Goal: Information Seeking & Learning: Learn about a topic

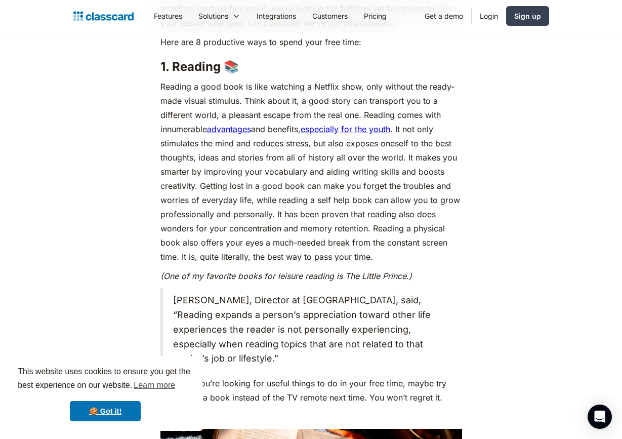
scroll to position [837, 0]
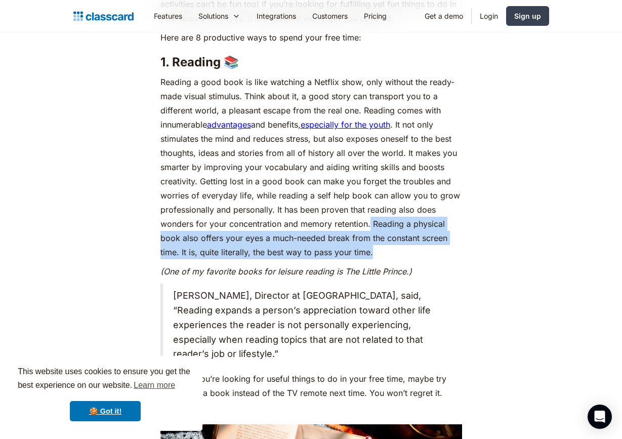
drag, startPoint x: 369, startPoint y: 223, endPoint x: 418, endPoint y: 245, distance: 53.9
click at [418, 245] on p "Reading a good book is like watching a Netflix show, only without the ready-mad…" at bounding box center [311, 167] width 302 height 184
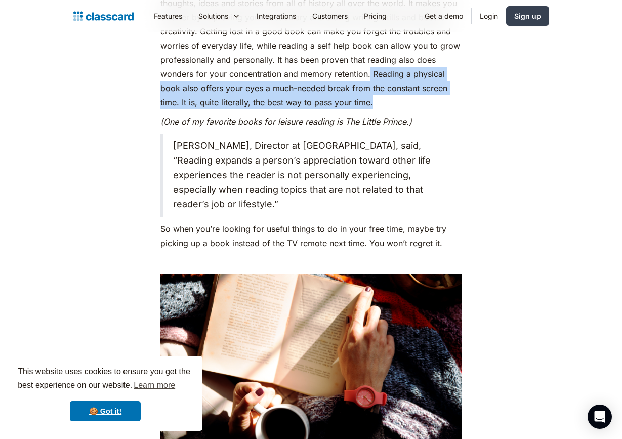
scroll to position [989, 0]
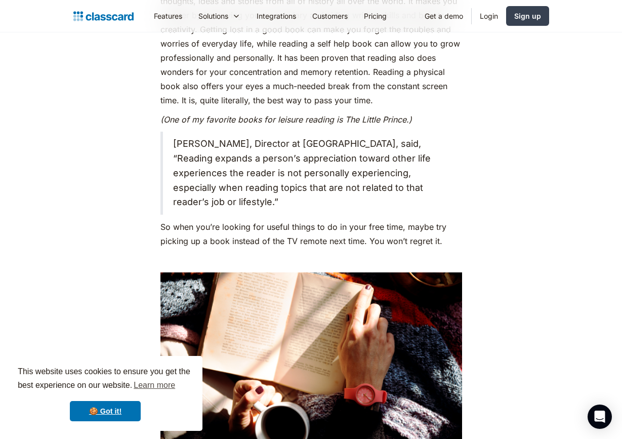
click at [294, 156] on blockquote "[PERSON_NAME], Director at [GEOGRAPHIC_DATA], said, “Reading expands a person’s…" at bounding box center [311, 173] width 302 height 83
click at [293, 159] on blockquote "[PERSON_NAME], Director at [GEOGRAPHIC_DATA], said, “Reading expands a person’s…" at bounding box center [311, 173] width 302 height 83
click at [330, 161] on blockquote "[PERSON_NAME], Director at [GEOGRAPHIC_DATA], said, “Reading expands a person’s…" at bounding box center [311, 173] width 302 height 83
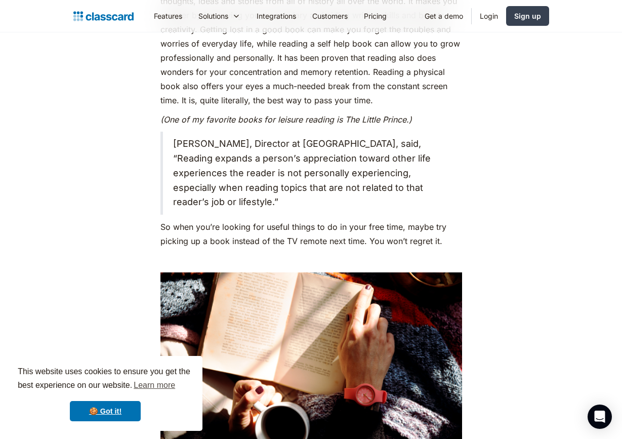
click at [342, 161] on blockquote "[PERSON_NAME], Director at [GEOGRAPHIC_DATA], said, “Reading expands a person’s…" at bounding box center [311, 173] width 302 height 83
click at [383, 162] on blockquote "[PERSON_NAME], Director at [GEOGRAPHIC_DATA], said, “Reading expands a person’s…" at bounding box center [311, 173] width 302 height 83
click at [431, 163] on blockquote "[PERSON_NAME], Director at [GEOGRAPHIC_DATA], said, “Reading expands a person’s…" at bounding box center [311, 173] width 302 height 83
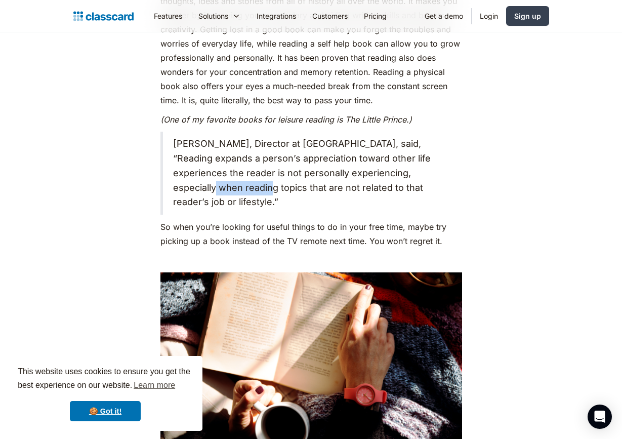
click at [431, 163] on blockquote "[PERSON_NAME], Director at [GEOGRAPHIC_DATA], said, “Reading expands a person’s…" at bounding box center [311, 173] width 302 height 83
click at [432, 153] on blockquote "[PERSON_NAME], Director at [GEOGRAPHIC_DATA], said, “Reading expands a person’s…" at bounding box center [311, 173] width 302 height 83
click at [263, 172] on blockquote "[PERSON_NAME], Director at [GEOGRAPHIC_DATA], said, “Reading expands a person’s…" at bounding box center [311, 173] width 302 height 83
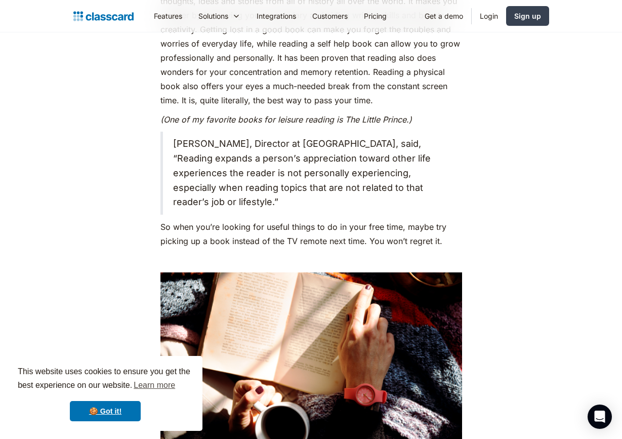
click at [319, 169] on blockquote "[PERSON_NAME], Director at [GEOGRAPHIC_DATA], said, “Reading expands a person’s…" at bounding box center [311, 173] width 302 height 83
click at [342, 172] on blockquote "[PERSON_NAME], Director at [GEOGRAPHIC_DATA], said, “Reading expands a person’s…" at bounding box center [311, 173] width 302 height 83
drag, startPoint x: 249, startPoint y: 189, endPoint x: 264, endPoint y: 189, distance: 14.7
click at [264, 189] on blockquote "[PERSON_NAME], Director at [GEOGRAPHIC_DATA], said, “Reading expands a person’s…" at bounding box center [311, 173] width 302 height 83
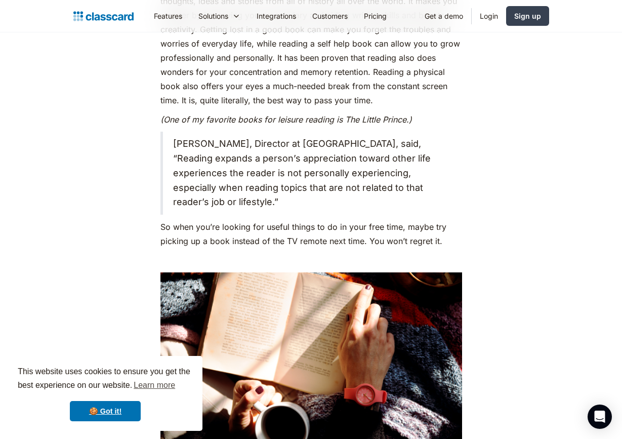
click at [277, 148] on blockquote "[PERSON_NAME], Director at [GEOGRAPHIC_DATA], said, “Reading expands a person’s…" at bounding box center [311, 173] width 302 height 83
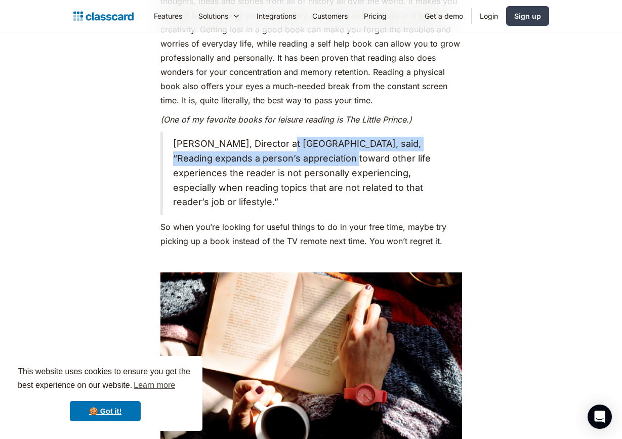
drag, startPoint x: 277, startPoint y: 148, endPoint x: 312, endPoint y: 159, distance: 36.7
click at [312, 159] on blockquote "[PERSON_NAME], Director at [GEOGRAPHIC_DATA], said, “Reading expands a person’s…" at bounding box center [311, 173] width 302 height 83
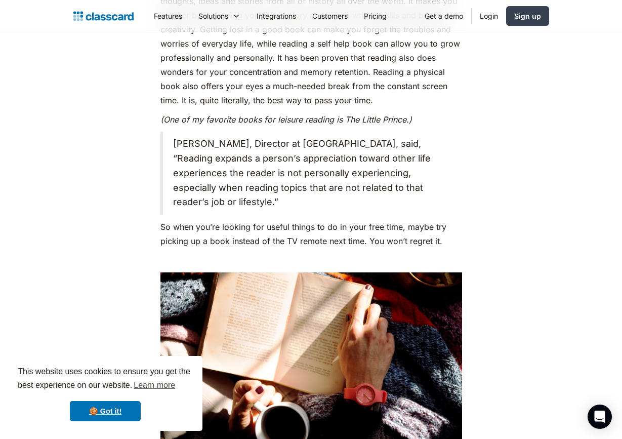
click at [312, 189] on blockquote "[PERSON_NAME], Director at [GEOGRAPHIC_DATA], said, “Reading expands a person’s…" at bounding box center [311, 173] width 302 height 83
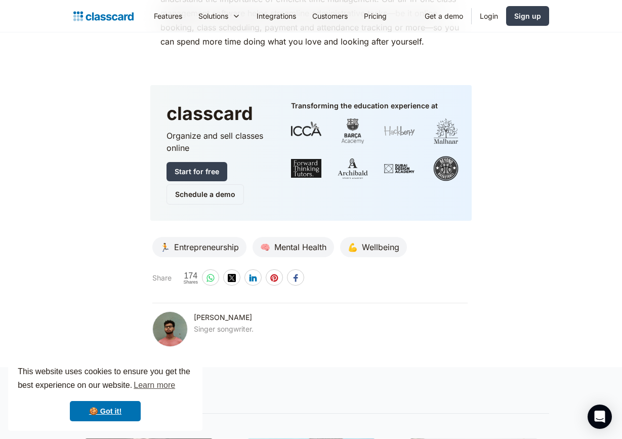
scroll to position [4826, 0]
